Goal: Navigation & Orientation: Find specific page/section

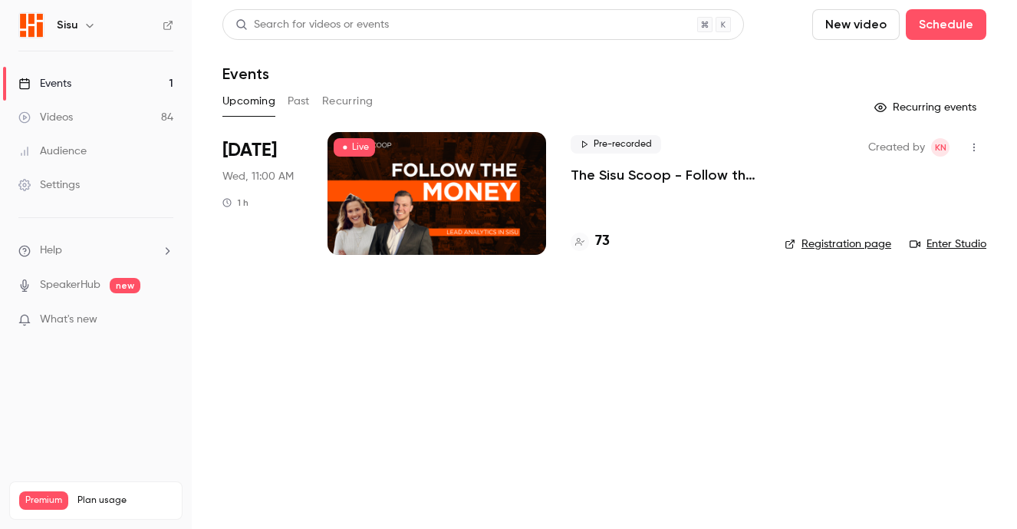
click at [394, 167] on div at bounding box center [437, 193] width 219 height 123
click at [827, 245] on link "Registration page" at bounding box center [838, 243] width 107 height 15
click at [598, 239] on h4 "73" at bounding box center [602, 241] width 15 height 21
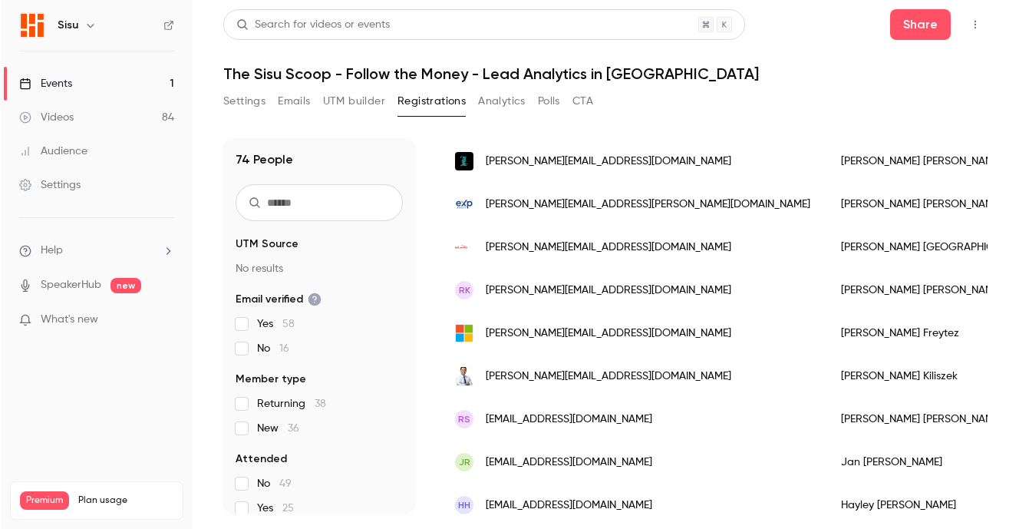
scroll to position [555, 0]
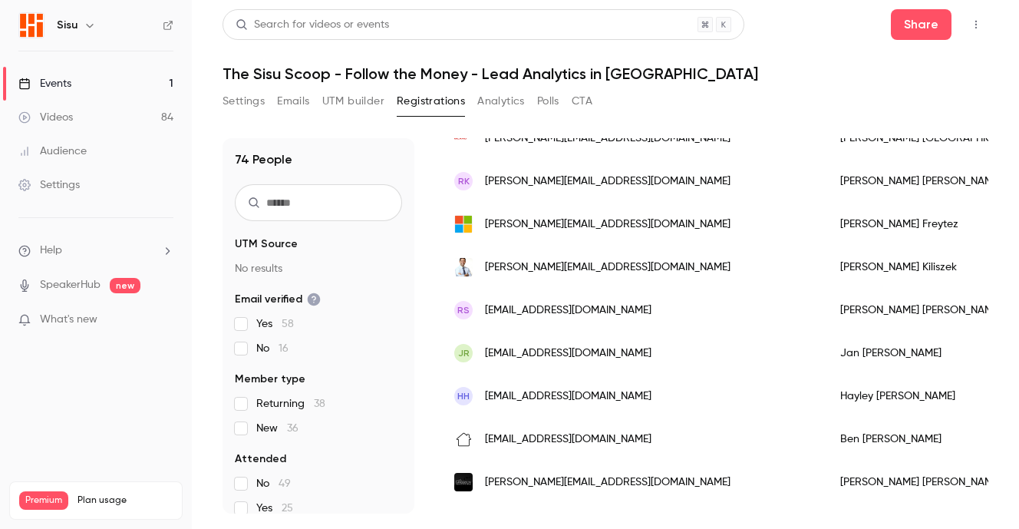
click at [68, 147] on div "Audience" at bounding box center [52, 150] width 68 height 15
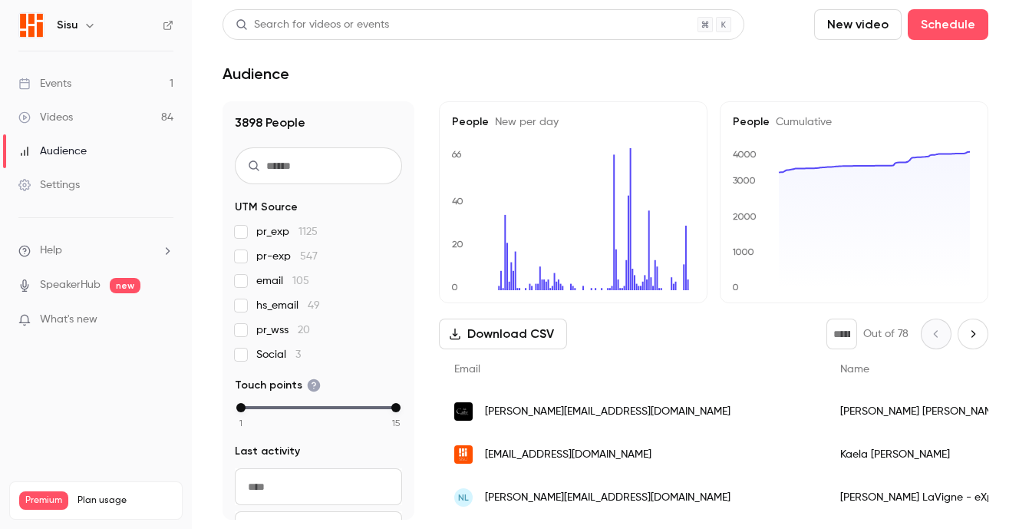
click at [84, 118] on link "Videos 84" at bounding box center [96, 118] width 192 height 34
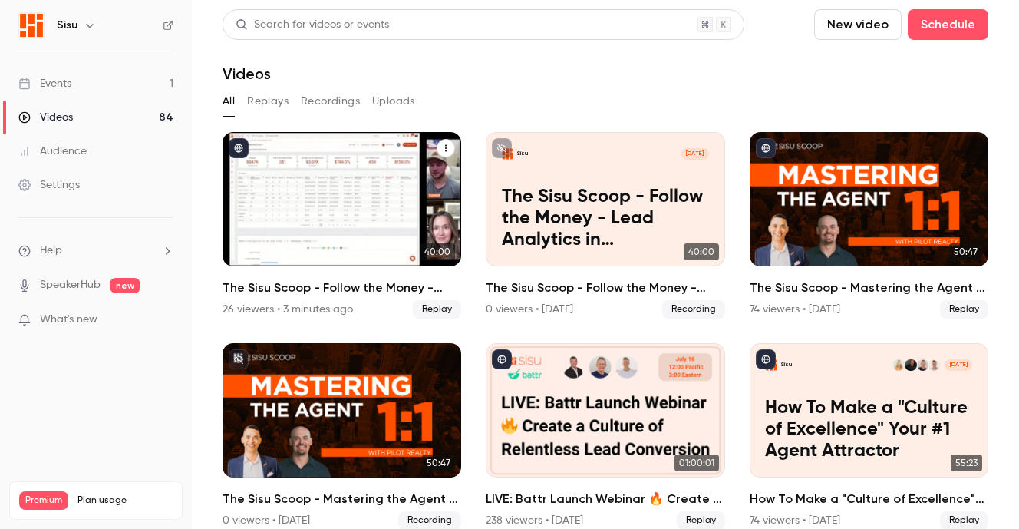
click at [282, 286] on h2 "The Sisu Scoop - Follow the Money - Lead Analytics in [GEOGRAPHIC_DATA]" at bounding box center [341, 287] width 239 height 18
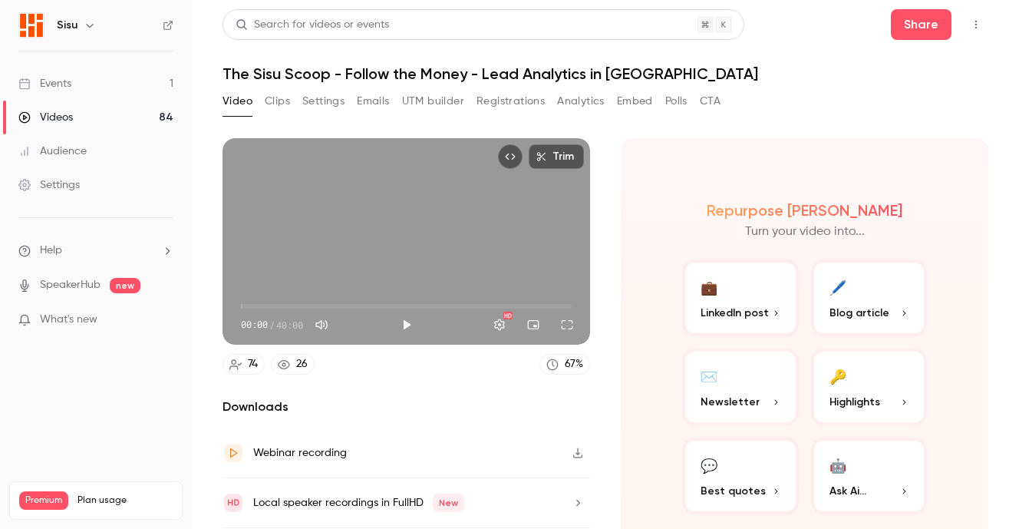
click at [496, 104] on button "Registrations" at bounding box center [510, 101] width 68 height 25
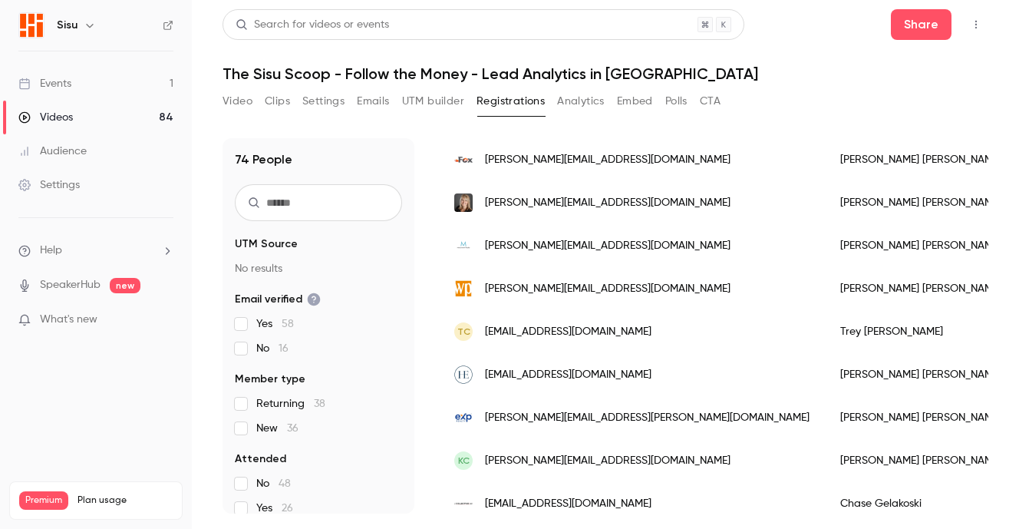
scroll to position [1931, 0]
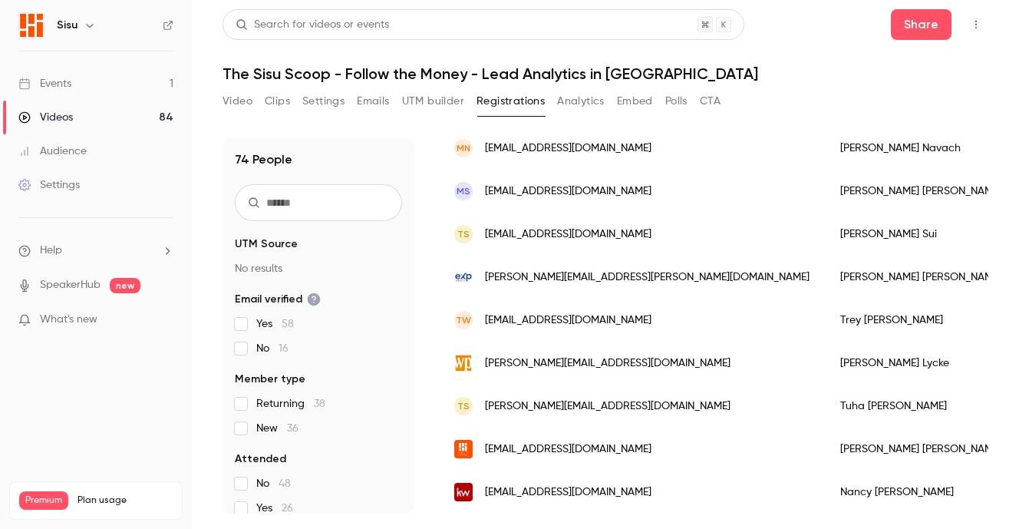
click at [64, 117] on div "Videos" at bounding box center [45, 117] width 54 height 15
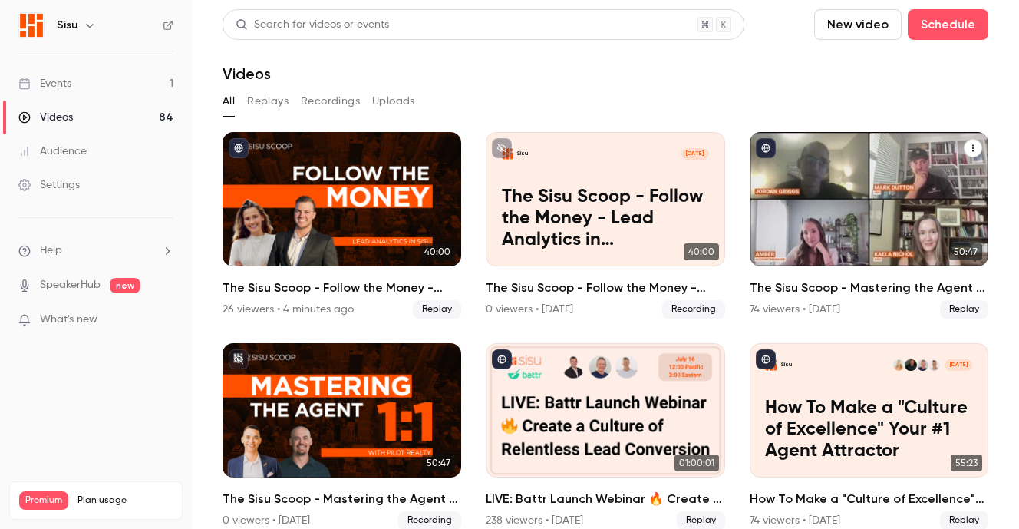
click at [874, 218] on div "The Sisu Scoop - Mastering the Agent 1:1 with Pilot Realty" at bounding box center [869, 199] width 239 height 134
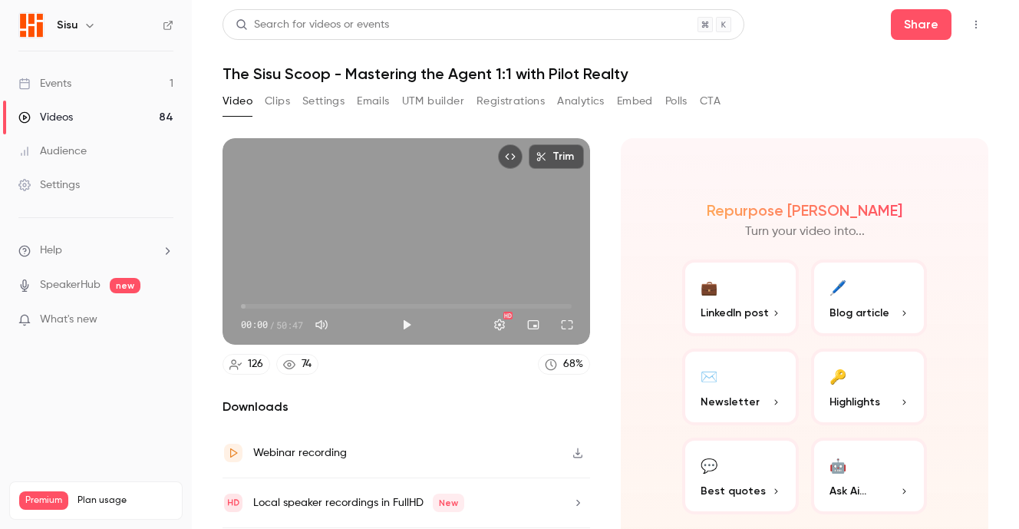
scroll to position [45, 0]
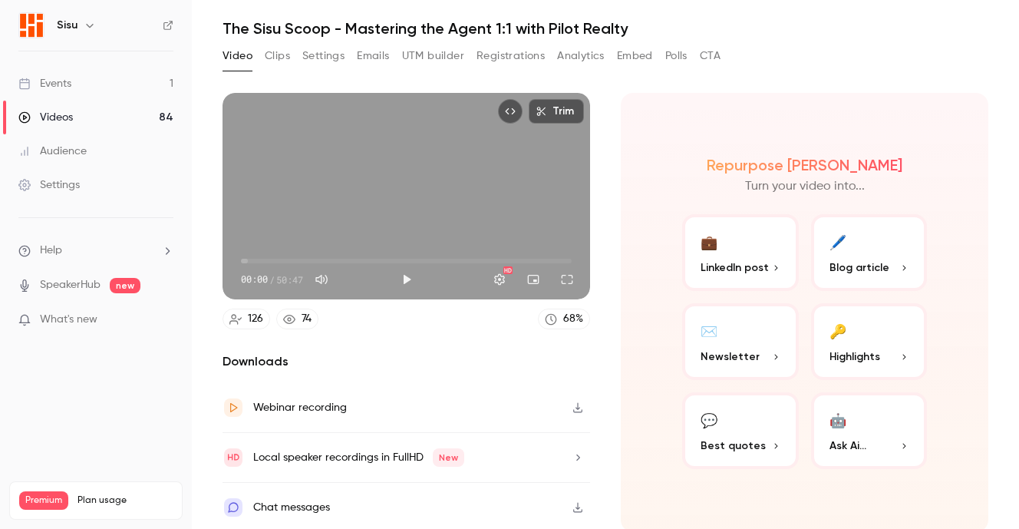
click at [286, 511] on div "Chat messages" at bounding box center [291, 507] width 77 height 18
